Goal: Information Seeking & Learning: Learn about a topic

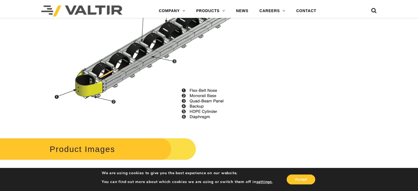
scroll to position [660, 0]
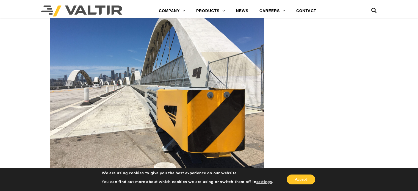
scroll to position [825, 0]
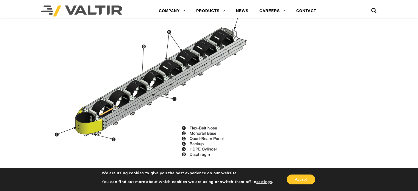
scroll to position [605, 0]
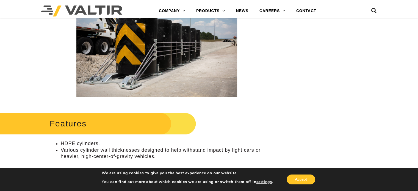
scroll to position [137, 0]
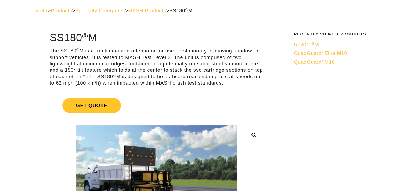
scroll to position [82, 0]
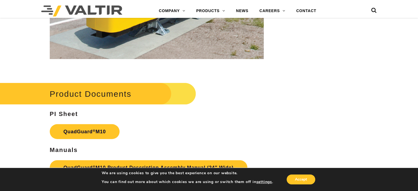
scroll to position [1759, 0]
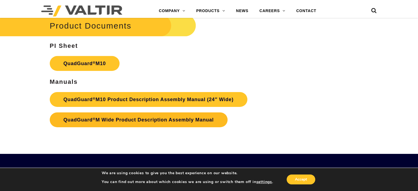
click at [123, 112] on link "QuadGuard ® M Wide Product Description Assembly Manual" at bounding box center [139, 119] width 178 height 15
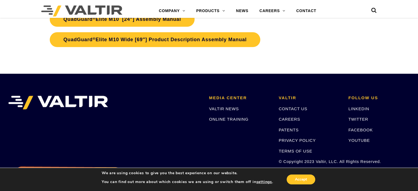
scroll to position [2639, 0]
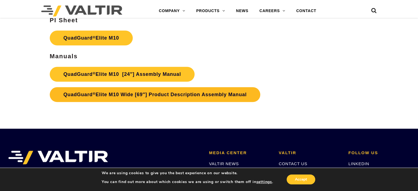
click at [172, 97] on link "QuadGuard ® Elite M10 Wide [69″] Product Description Assembly Manual" at bounding box center [155, 94] width 211 height 15
